Goal: Find specific page/section: Find specific page/section

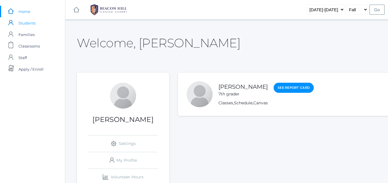
click at [29, 21] on span "Students" at bounding box center [26, 23] width 17 height 12
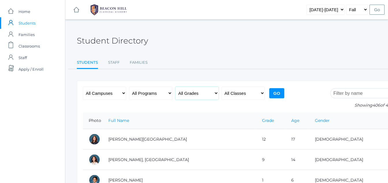
click at [212, 92] on select "All Grades Grammar - Kindergarten - 1st Grade - 2nd Grade - 3rd Grade - 4th Gra…" at bounding box center [196, 93] width 43 height 13
click at [175, 87] on select "All Grades Grammar - Kindergarten - 1st Grade - 2nd Grade - 3rd Grade - 4th Gra…" at bounding box center [196, 93] width 43 height 13
click at [198, 90] on select "All Grades Grammar - Kindergarten - 1st Grade - 2nd Grade - 3rd Grade - 4th Gra…" at bounding box center [196, 93] width 43 height 13
select select "8"
click at [175, 87] on select "All Grades Grammar - Kindergarten - 1st Grade - 2nd Grade - 3rd Grade - 4th Gra…" at bounding box center [196, 93] width 43 height 13
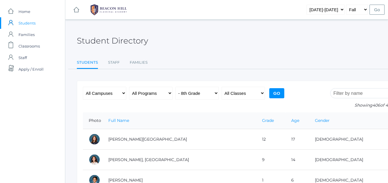
click at [275, 97] on input "Go" at bounding box center [276, 93] width 15 height 10
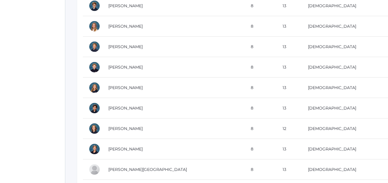
scroll to position [226, 0]
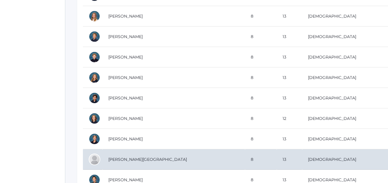
click at [298, 157] on td "13" at bounding box center [288, 159] width 25 height 20
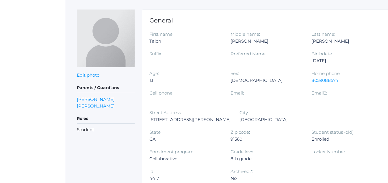
scroll to position [73, 0]
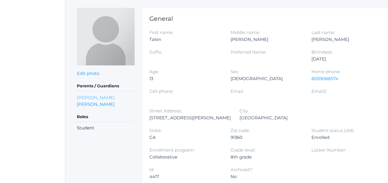
click at [89, 96] on link "Ashley Garcia" at bounding box center [96, 97] width 38 height 7
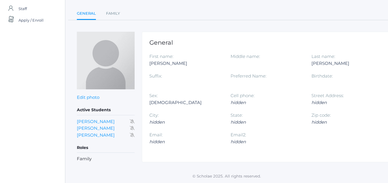
scroll to position [48, 0]
click at [97, 123] on link "Pauline Harris" at bounding box center [96, 121] width 38 height 5
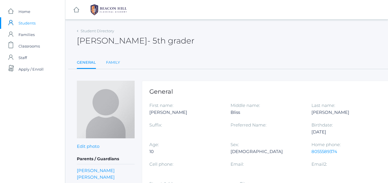
click at [111, 57] on link "Family" at bounding box center [113, 63] width 14 height 12
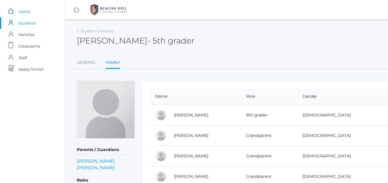
click at [17, 14] on link "icons/ui/navigation/home Created with Sketch. Home" at bounding box center [32, 12] width 65 height 12
